Goal: Manage account settings

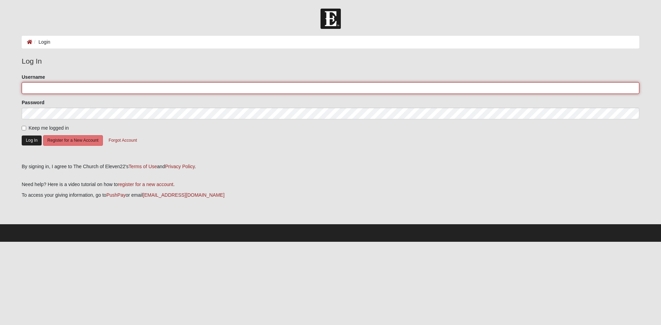
type input "ffodouglas"
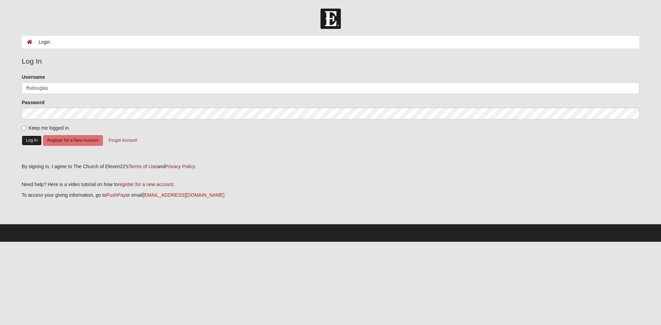
click at [29, 141] on button "Log In" at bounding box center [32, 141] width 20 height 10
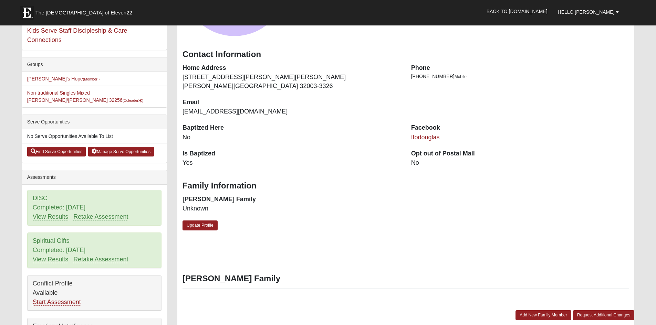
scroll to position [69, 0]
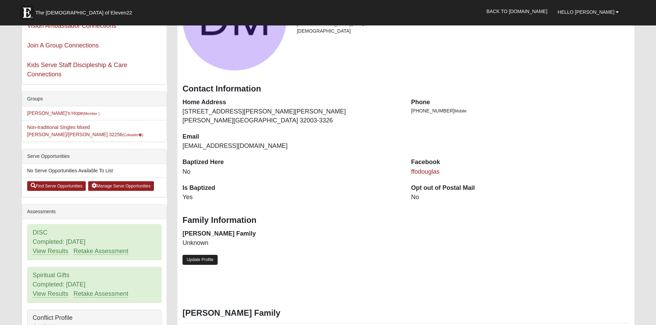
click at [210, 260] on link "Update Profile" at bounding box center [200, 260] width 35 height 10
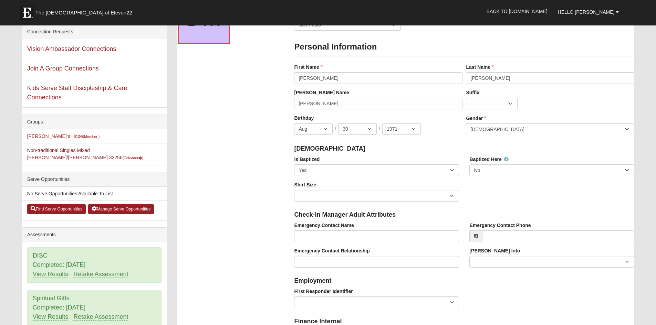
scroll to position [138, 0]
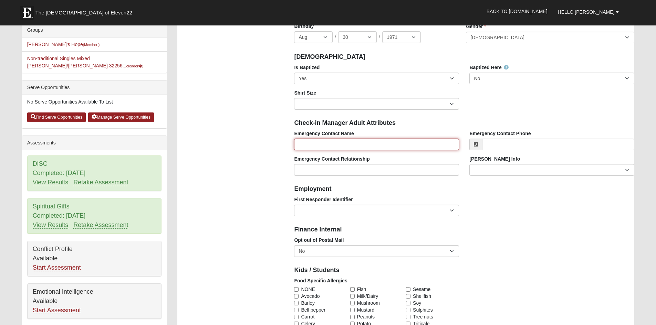
click at [345, 144] on input "Emergency Contact Name" at bounding box center [376, 145] width 165 height 12
type input "[PERSON_NAME]"
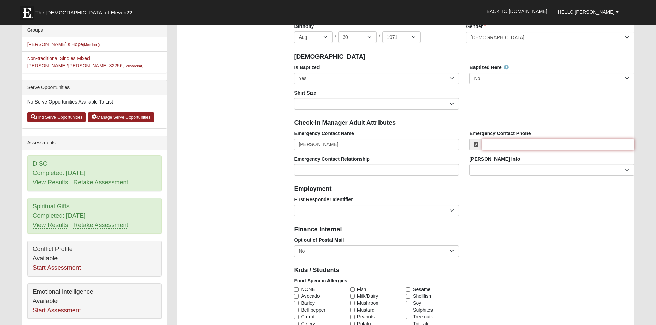
click at [527, 144] on input "Emergency Contact Phone" at bounding box center [558, 145] width 152 height 12
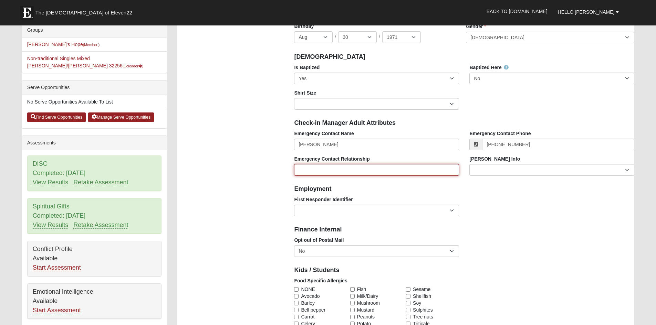
type input "(352) 208-1700"
click at [355, 167] on input "Emergency Contact Relationship" at bounding box center [376, 170] width 165 height 12
type input "son"
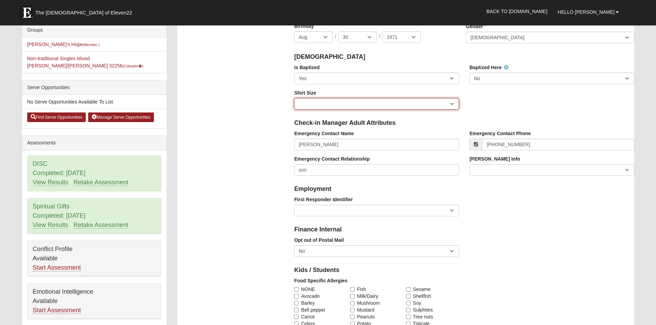
click at [337, 101] on select "Adult Small Adult Medium Adult Large Adult XL Adult XXL Adult 3XL Adult 4XL You…" at bounding box center [376, 104] width 165 height 12
select select "Adult XL"
click at [294, 98] on select "Adult Small Adult Medium Adult Large Adult XL Adult XXL Adult 3XL Adult 4XL You…" at bounding box center [376, 104] width 165 height 12
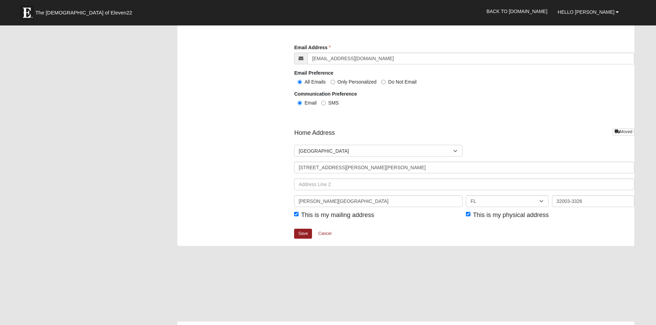
scroll to position [723, 0]
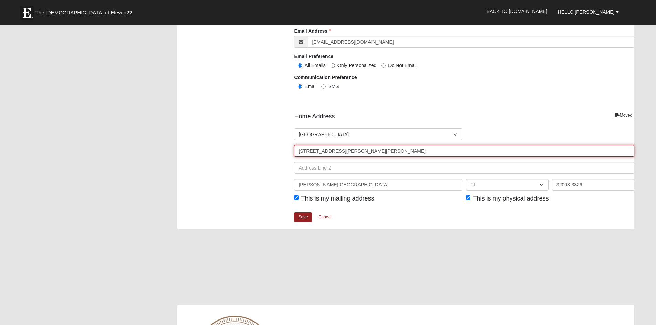
click at [381, 152] on input "2285 Marsh Hawk Ln Apt 17305" at bounding box center [464, 151] width 340 height 12
type input "2"
type input "1054 Harvest Cv"
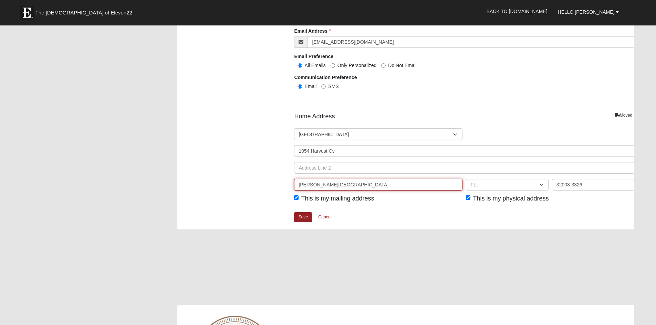
drag, startPoint x: 336, startPoint y: 186, endPoint x: 293, endPoint y: 184, distance: 43.1
click at [293, 184] on div "Fleming Island" at bounding box center [378, 185] width 172 height 12
type input "k"
type input "Jacksonville"
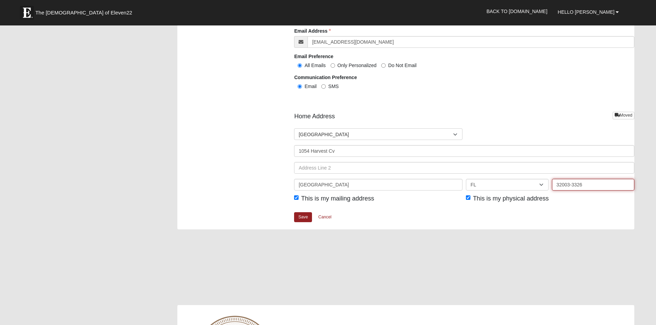
drag, startPoint x: 598, startPoint y: 185, endPoint x: 521, endPoint y: 180, distance: 76.9
click at [527, 181] on div "Jacksonville AL AK AS AR AZ CA CO CT DE DC FM FL GA GU HI ID IL IN IA KS KY LA …" at bounding box center [464, 187] width 344 height 17
type input "32221"
click at [302, 219] on link "Save" at bounding box center [303, 217] width 18 height 10
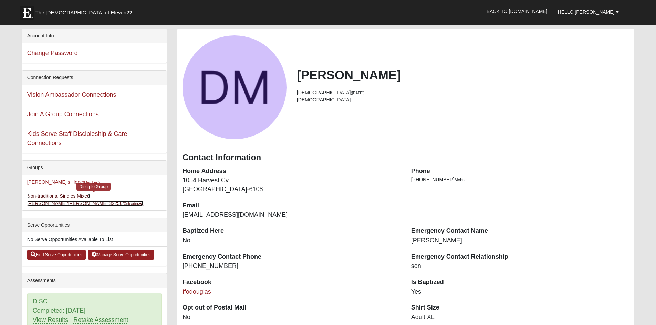
click at [51, 196] on link "Non-traditional Singles Mixed Valle/Mooneyhan 32256 (Coleader )" at bounding box center [85, 200] width 116 height 13
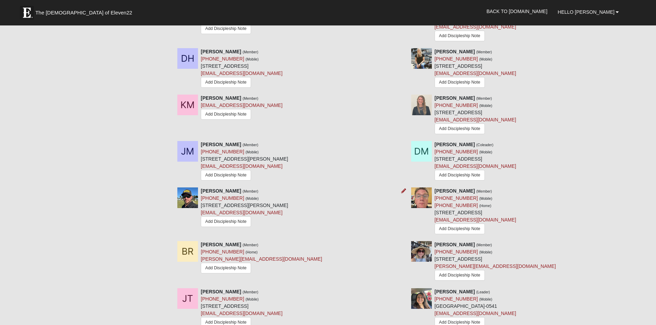
scroll to position [551, 0]
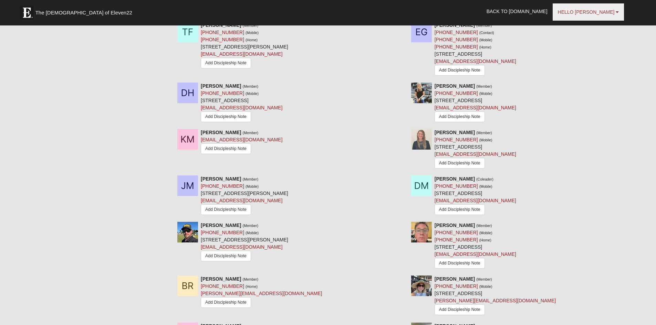
click at [616, 13] on b at bounding box center [617, 12] width 3 height 5
click at [597, 42] on link "Log Out" at bounding box center [587, 42] width 54 height 9
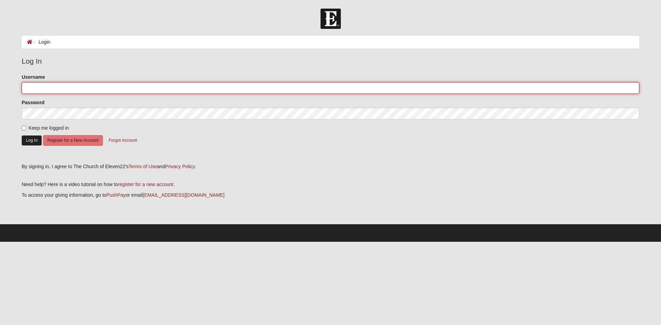
type input "ffodouglas"
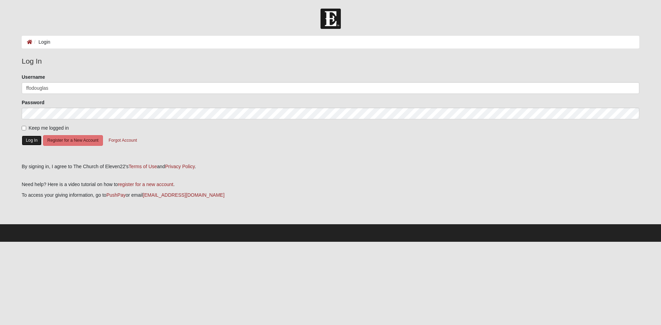
click at [32, 137] on button "Log In" at bounding box center [32, 141] width 20 height 10
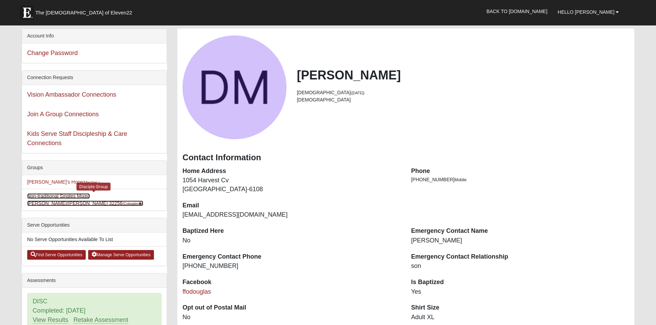
click at [50, 197] on link "Non-traditional Singles Mixed [PERSON_NAME]/[PERSON_NAME] 32256 (Coleader )" at bounding box center [85, 200] width 116 height 13
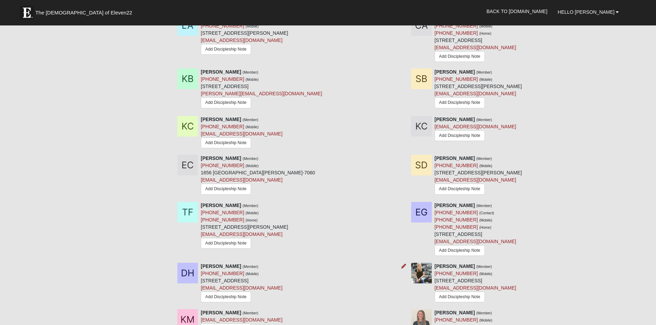
scroll to position [448, 0]
